Goal: Transaction & Acquisition: Purchase product/service

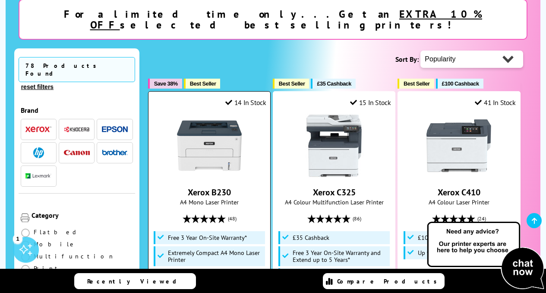
scroll to position [173, 0]
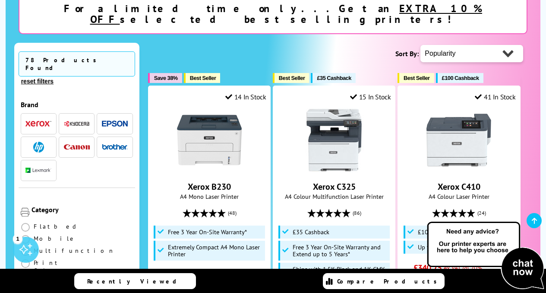
click at [38, 167] on img "button" at bounding box center [38, 169] width 26 height 5
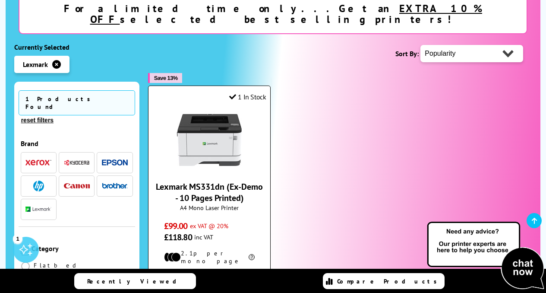
scroll to position [43, 0]
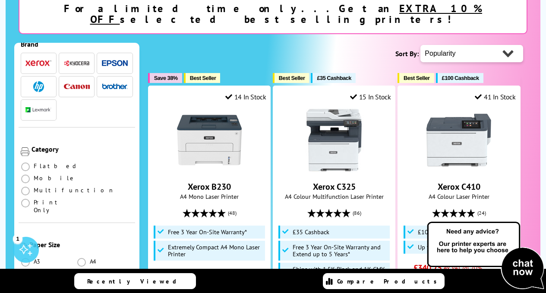
scroll to position [86, 0]
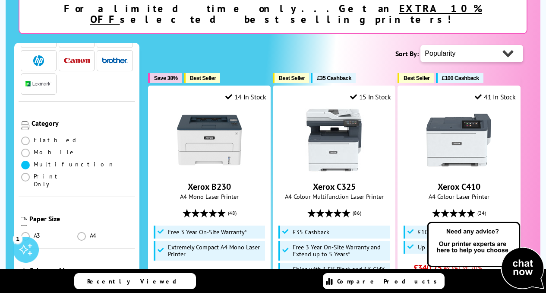
click at [26, 161] on span at bounding box center [25, 165] width 9 height 9
click at [34, 161] on input "radio" at bounding box center [34, 161] width 0 height 0
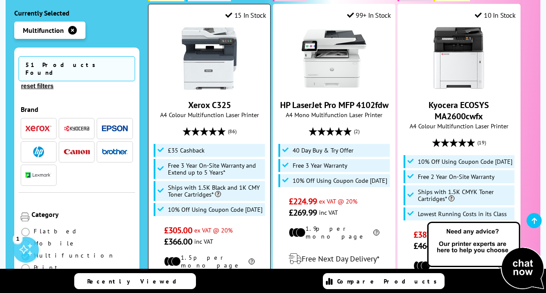
scroll to position [259, 0]
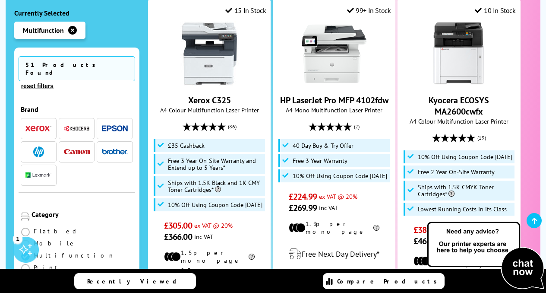
click at [84, 146] on span "button" at bounding box center [77, 151] width 26 height 11
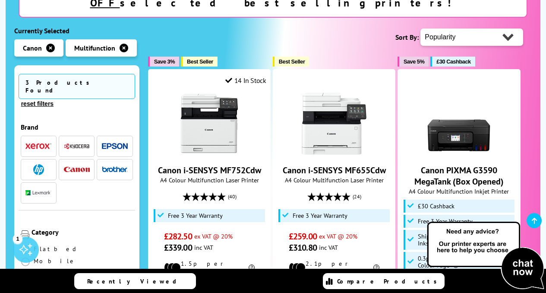
scroll to position [216, 0]
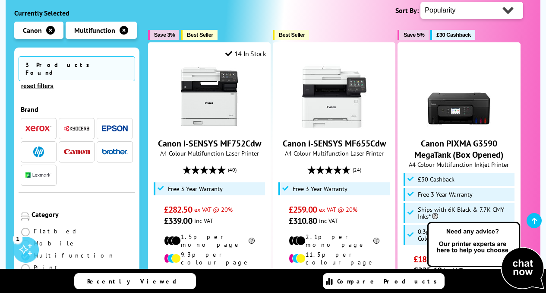
click at [117, 125] on img "button" at bounding box center [115, 128] width 26 height 6
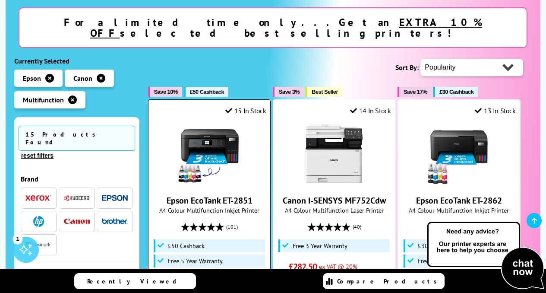
scroll to position [129, 0]
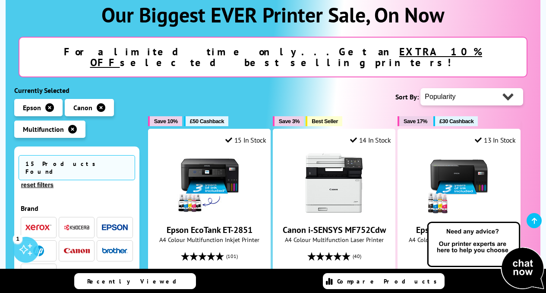
click at [509, 88] on select "Popularity Rating Price - Low to High Price - High to Low Running Costs - Low t…" at bounding box center [471, 96] width 103 height 17
select select "Price Ascending"
click at [420, 88] on select "Popularity Rating Price - Low to High Price - High to Low Running Costs - Low t…" at bounding box center [471, 96] width 103 height 17
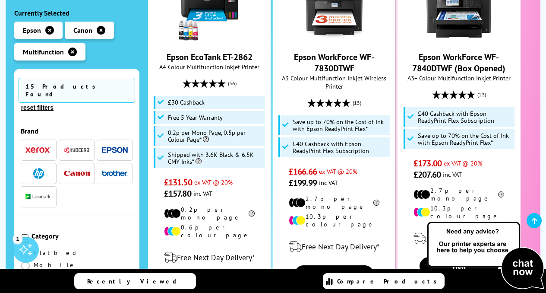
scroll to position [259, 0]
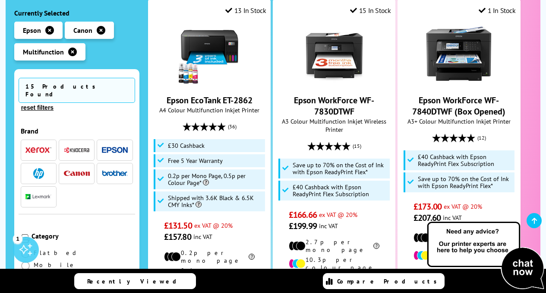
click at [114, 168] on span "button" at bounding box center [115, 173] width 26 height 11
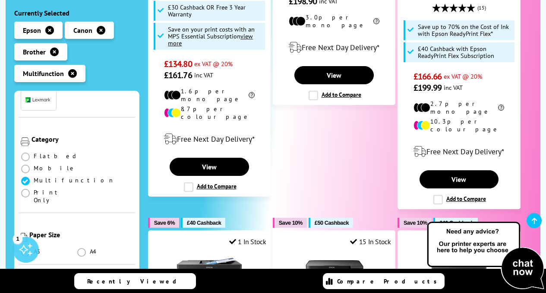
scroll to position [129, 0]
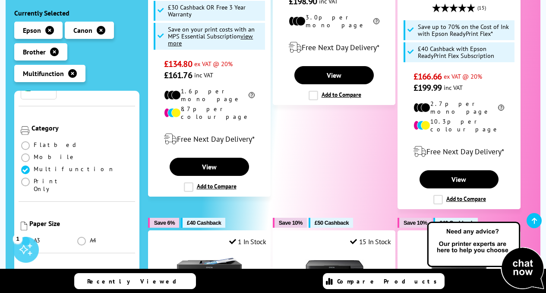
click at [22, 237] on span at bounding box center [25, 241] width 9 height 9
click at [34, 237] on input "radio" at bounding box center [34, 237] width 0 height 0
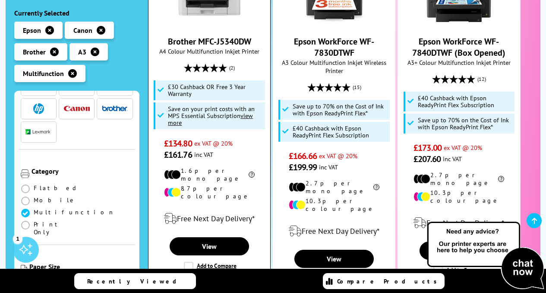
scroll to position [345, 0]
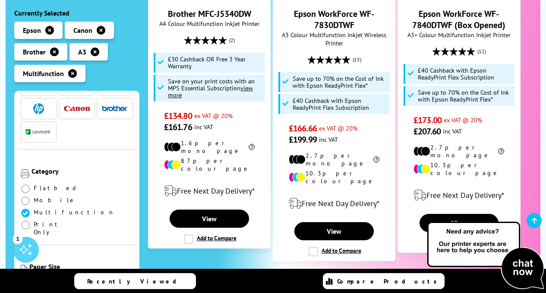
click at [95, 54] on icon "button" at bounding box center [95, 51] width 9 height 9
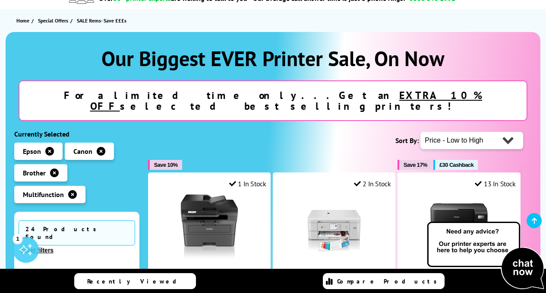
scroll to position [86, 0]
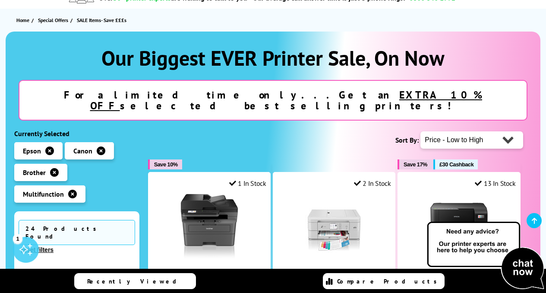
click at [306, 98] on u "EXTRA 10% OFF" at bounding box center [286, 100] width 392 height 24
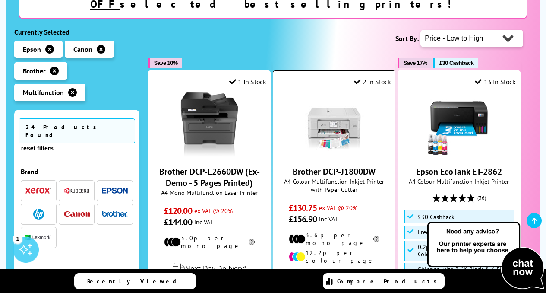
scroll to position [173, 0]
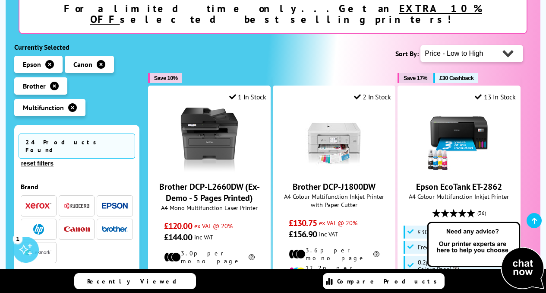
drag, startPoint x: 313, startPoint y: 115, endPoint x: 322, endPoint y: 50, distance: 65.9
click at [322, 50] on div "Sort By: Popularity Rating Price - Low to High Price - High to Low Size - Small…" at bounding box center [336, 54] width 376 height 22
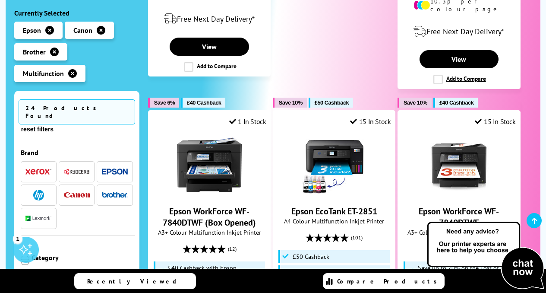
scroll to position [906, 0]
